Goal: Task Accomplishment & Management: Use online tool/utility

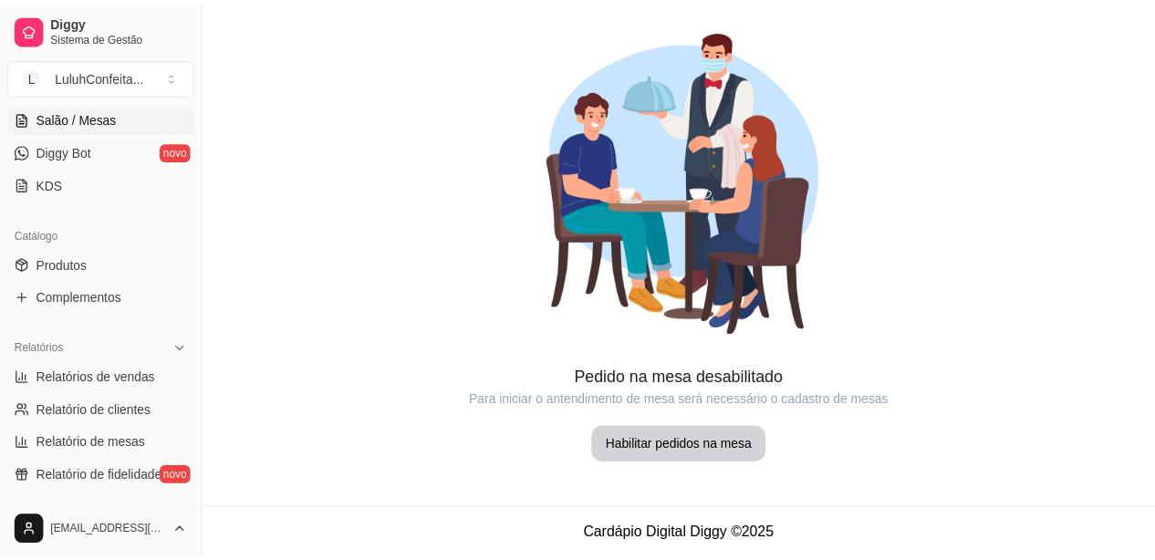
scroll to position [365, 0]
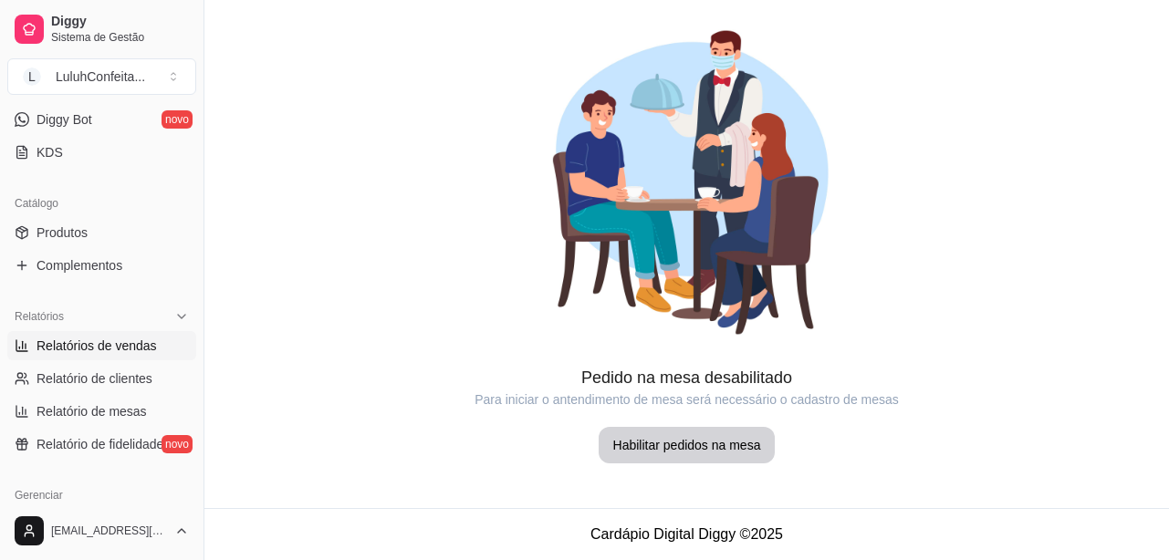
click at [107, 346] on span "Relatórios de vendas" at bounding box center [96, 346] width 120 height 18
select select "ALL"
select select "0"
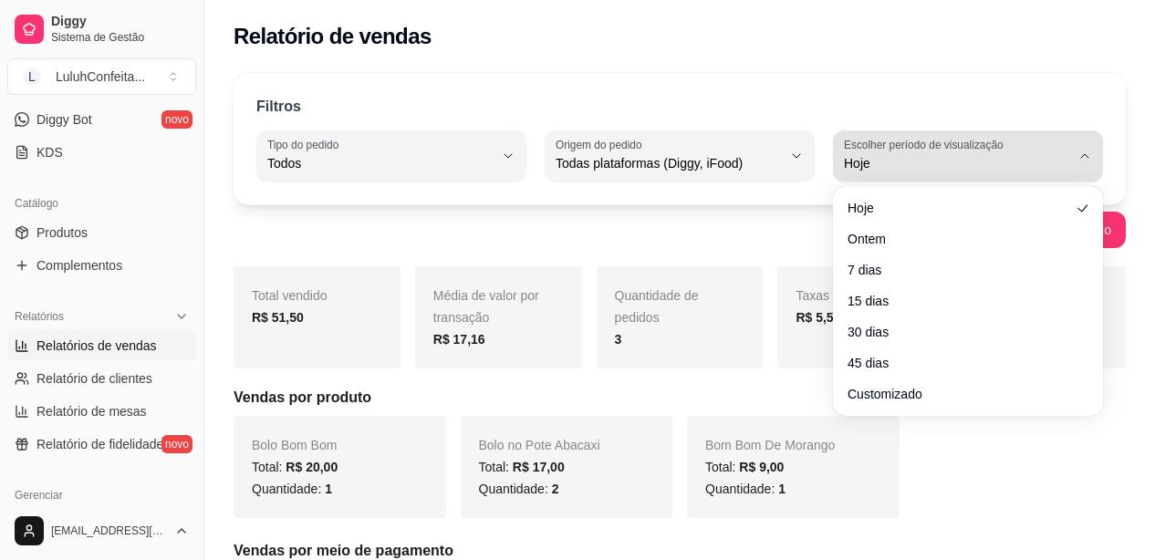
click at [1100, 170] on button "Escolher período de visualização Hoje" at bounding box center [968, 155] width 270 height 51
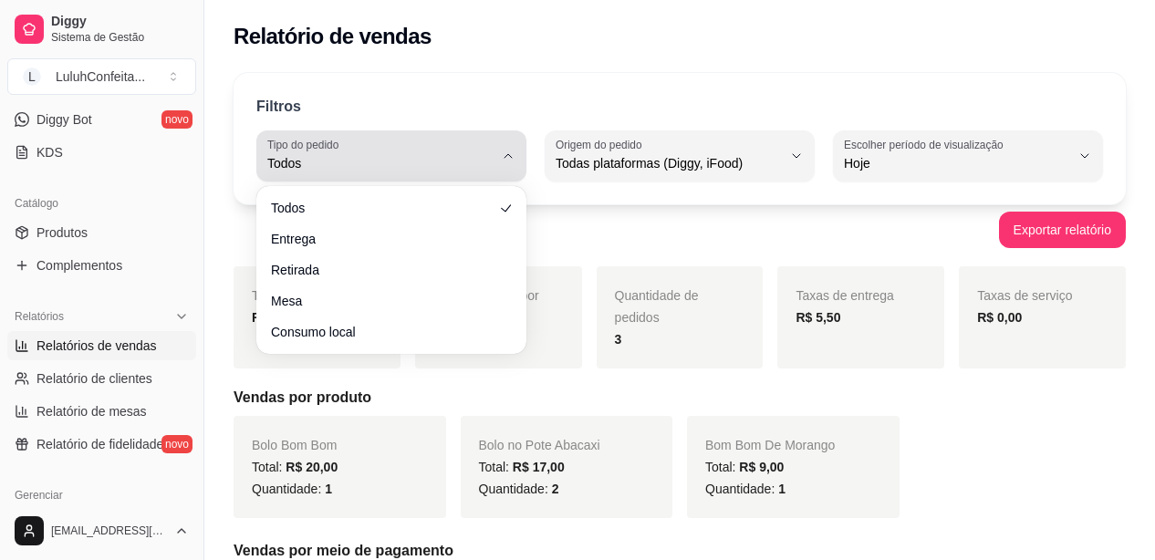
click at [516, 143] on button "Tipo do pedido Todos" at bounding box center [391, 155] width 270 height 51
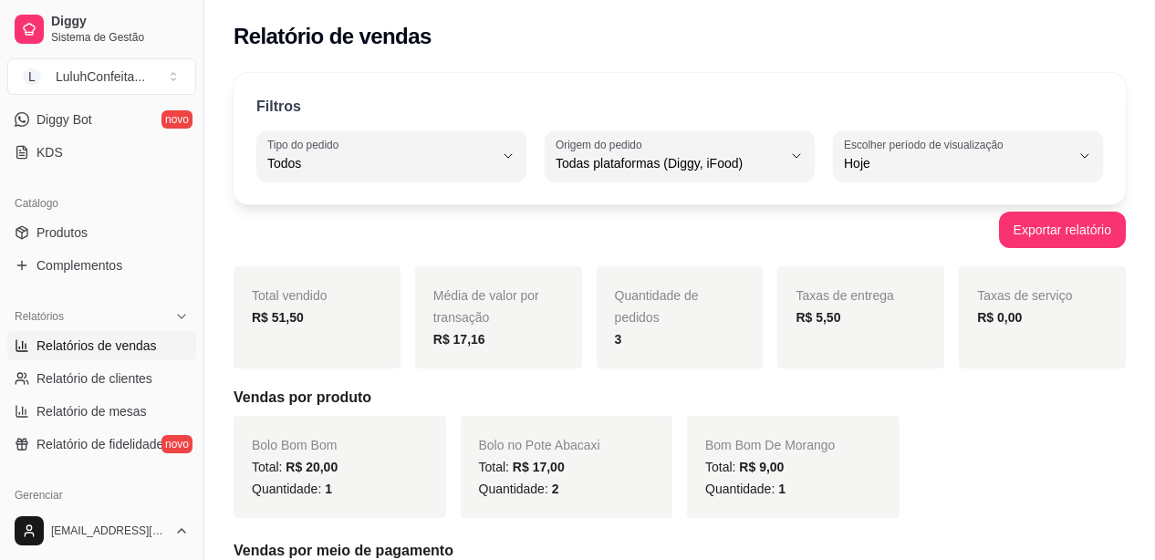
click at [1030, 22] on div "Relatório de vendas" at bounding box center [680, 36] width 892 height 29
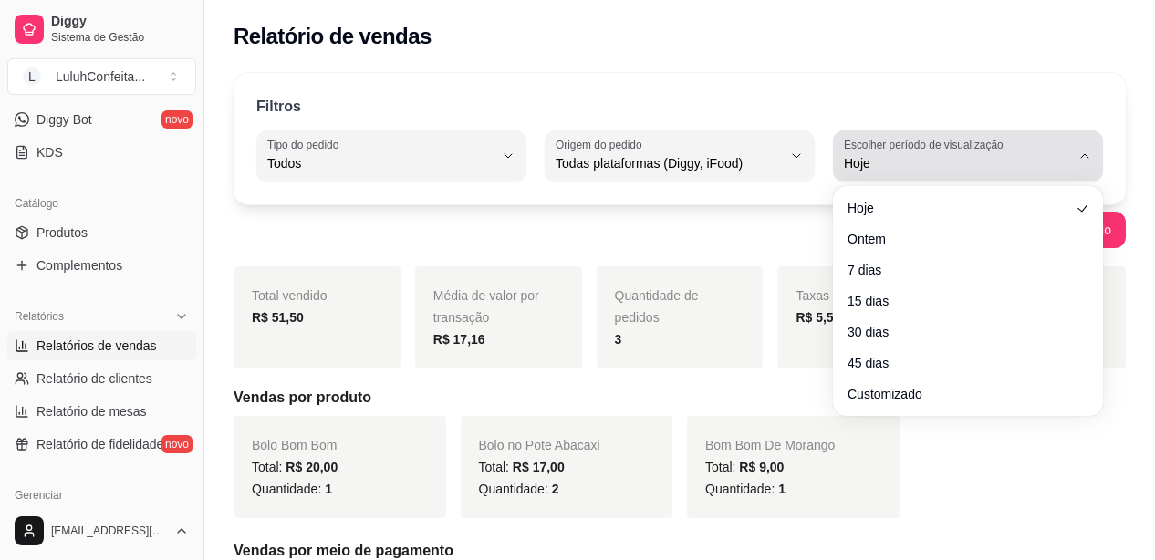
click at [1085, 154] on icon "button" at bounding box center [1084, 156] width 15 height 15
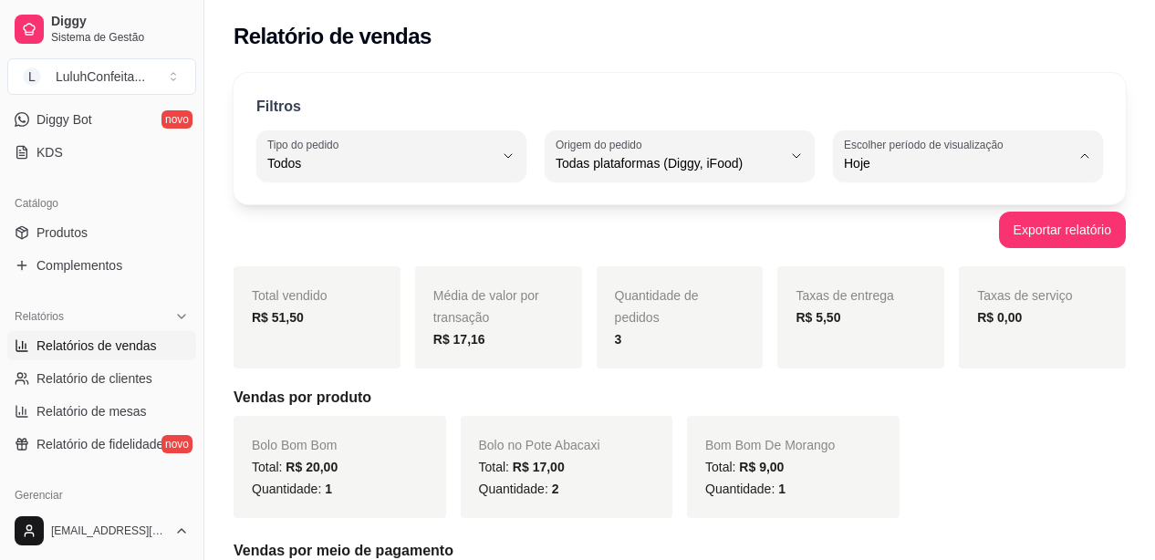
click at [862, 355] on span "45 dias" at bounding box center [958, 356] width 213 height 17
type input "45"
select select "45"
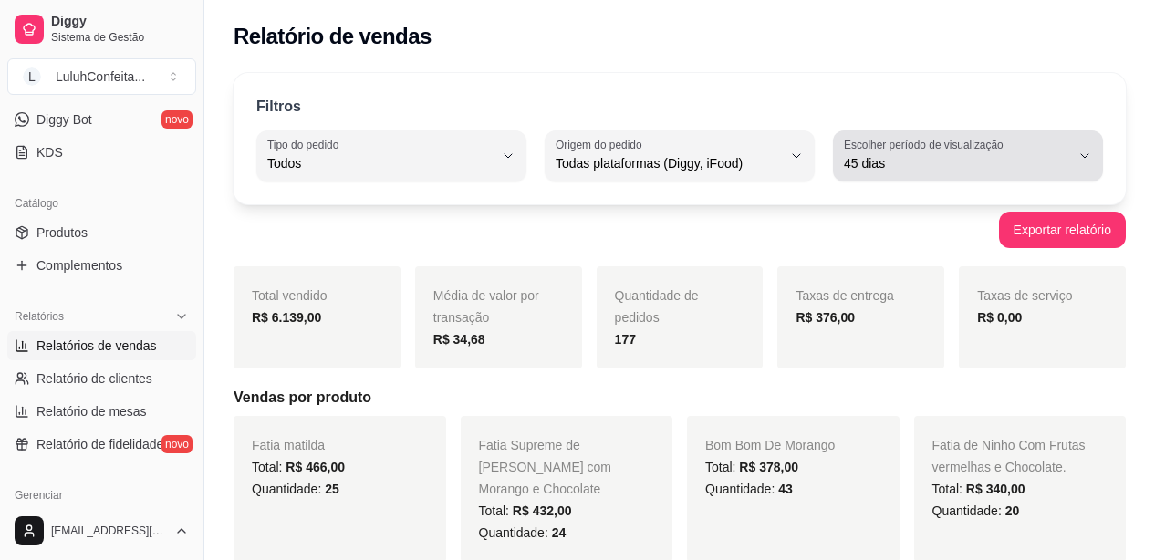
click at [1095, 150] on button "Escolher período de visualização 45 dias" at bounding box center [968, 155] width 270 height 51
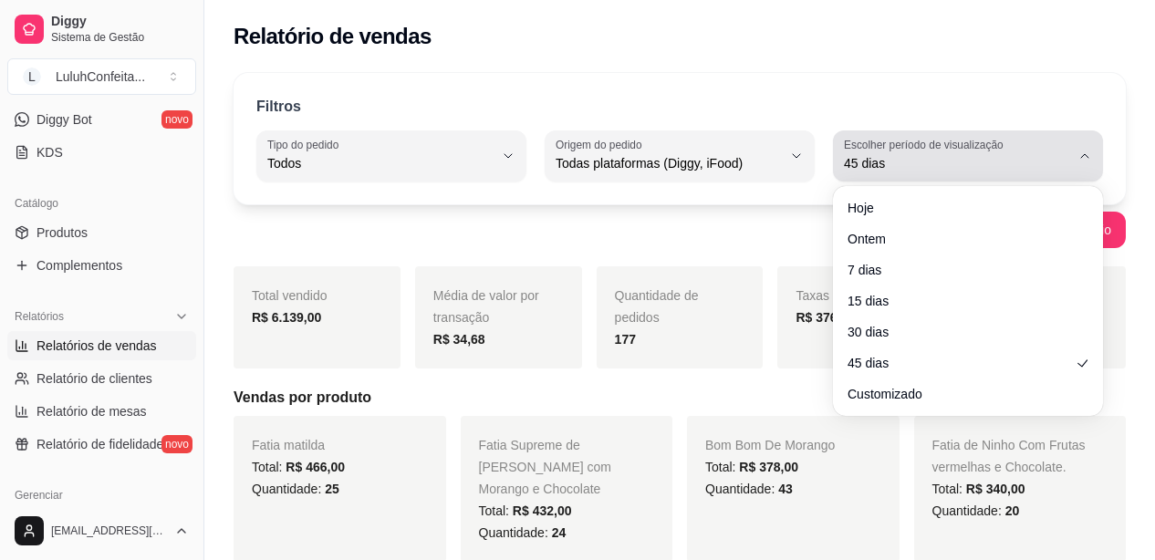
click at [1095, 150] on button "Escolher período de visualização 45 dias" at bounding box center [968, 155] width 270 height 51
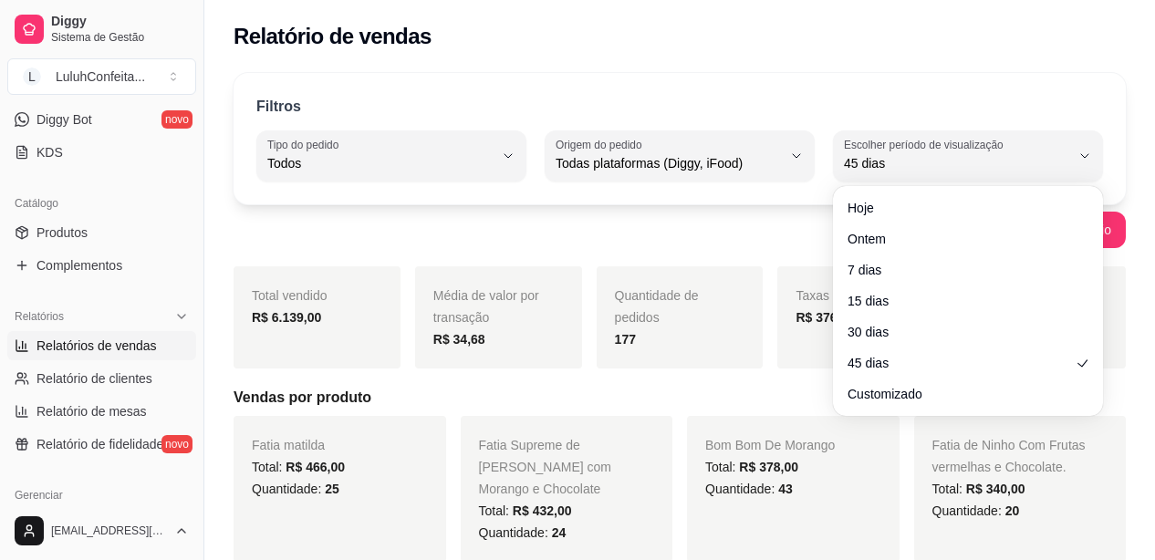
click at [564, 87] on div "Filtros ALL Tipo do pedido Todos Entrega Retirada Mesa Consumo local Tipo do pe…" at bounding box center [680, 138] width 892 height 131
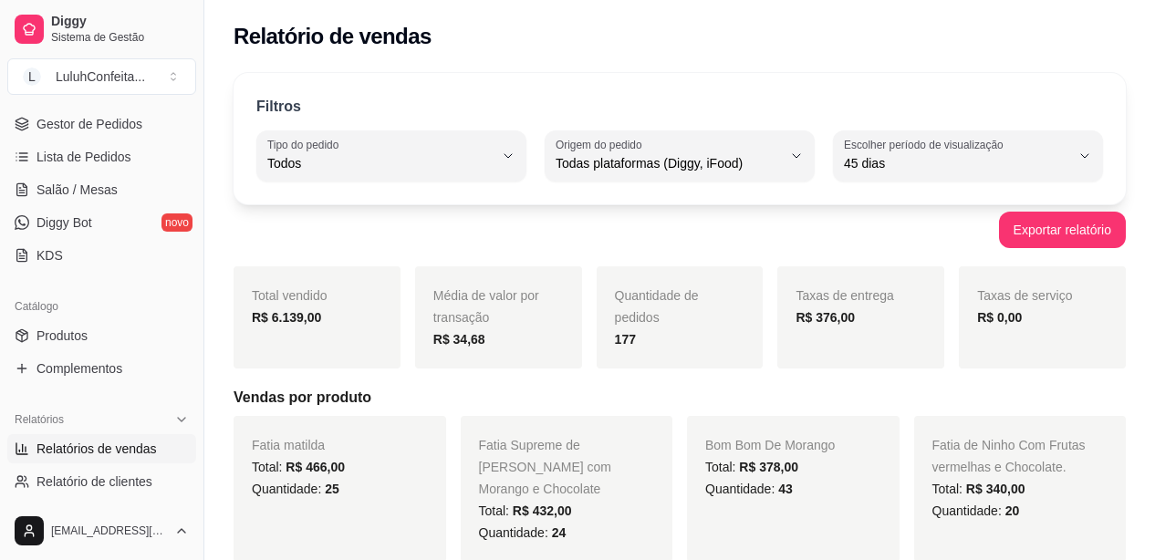
scroll to position [255, 0]
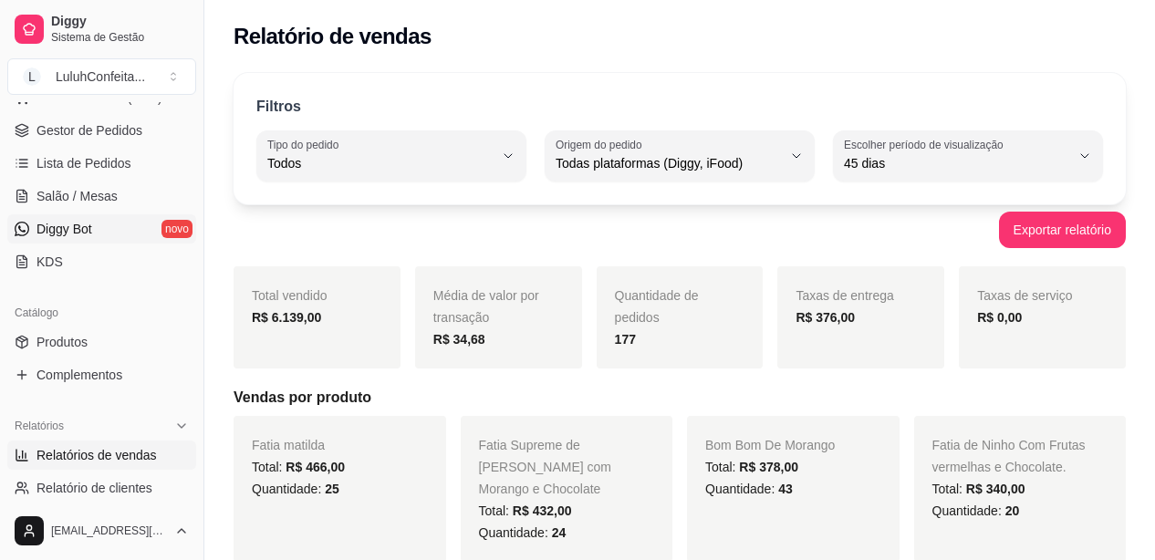
click at [125, 220] on link "Diggy Bot novo" at bounding box center [101, 228] width 189 height 29
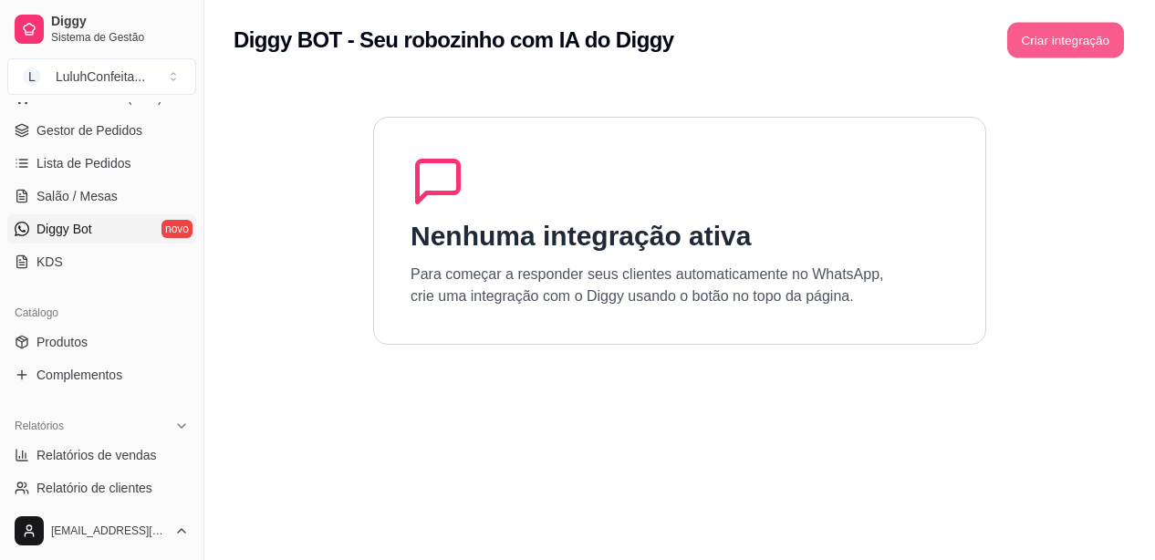
click at [1083, 23] on button "Criar integração" at bounding box center [1065, 41] width 117 height 36
click at [1063, 39] on button "Criar integração" at bounding box center [1065, 41] width 117 height 36
